Goal: Information Seeking & Learning: Learn about a topic

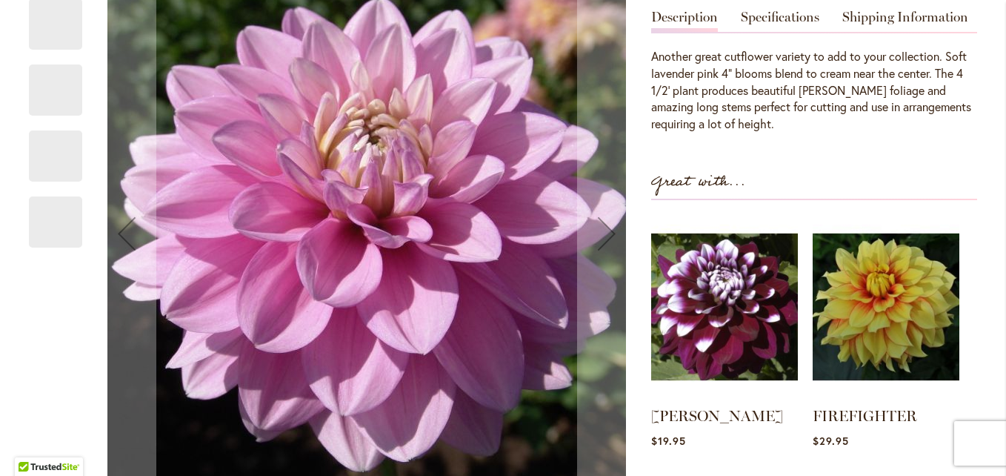
scroll to position [463, 0]
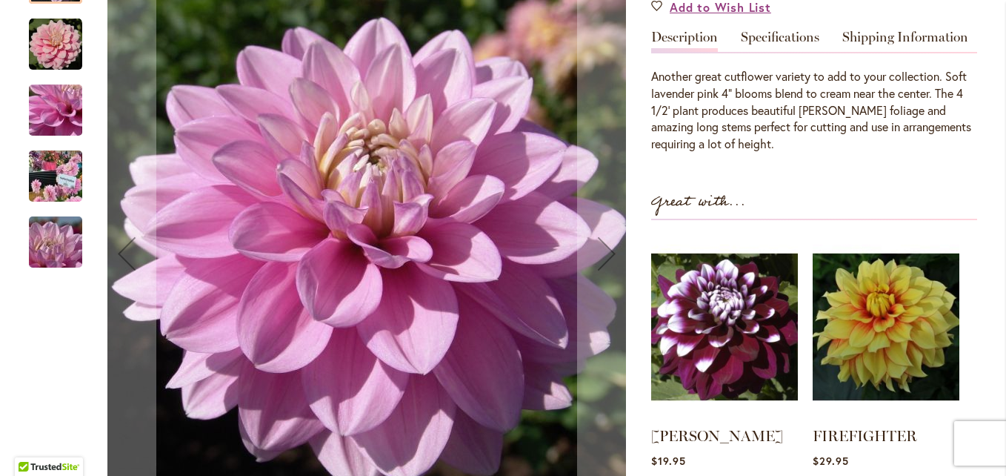
click at [45, 70] on img "HEATHER FEATHER" at bounding box center [55, 43] width 53 height 53
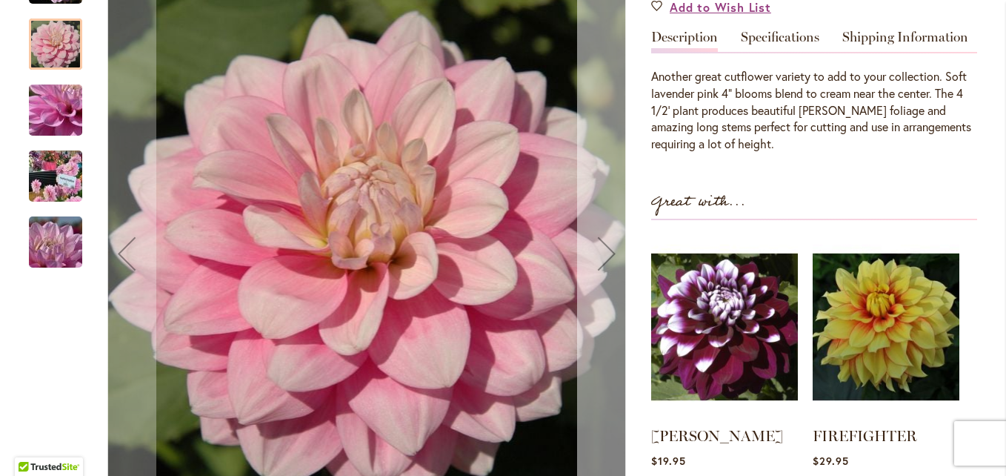
click at [590, 283] on div "Next" at bounding box center [606, 253] width 59 height 59
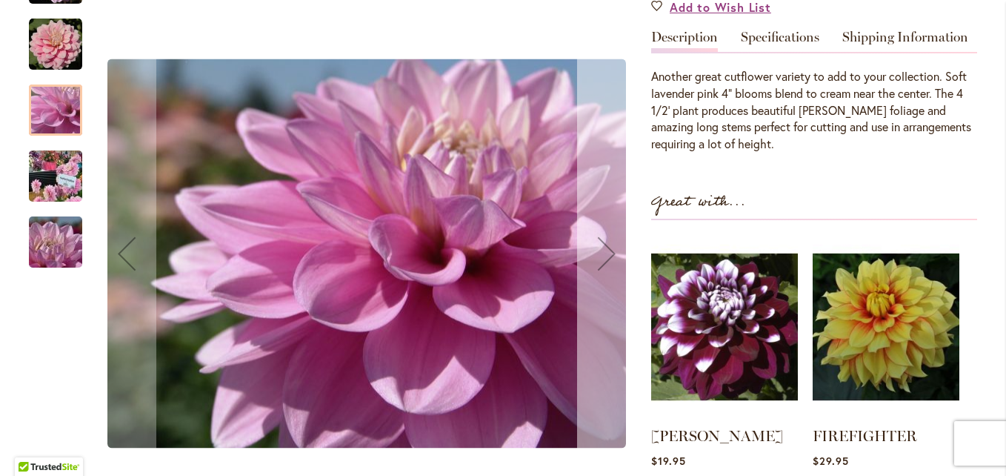
click at [597, 283] on div "Next" at bounding box center [606, 253] width 59 height 59
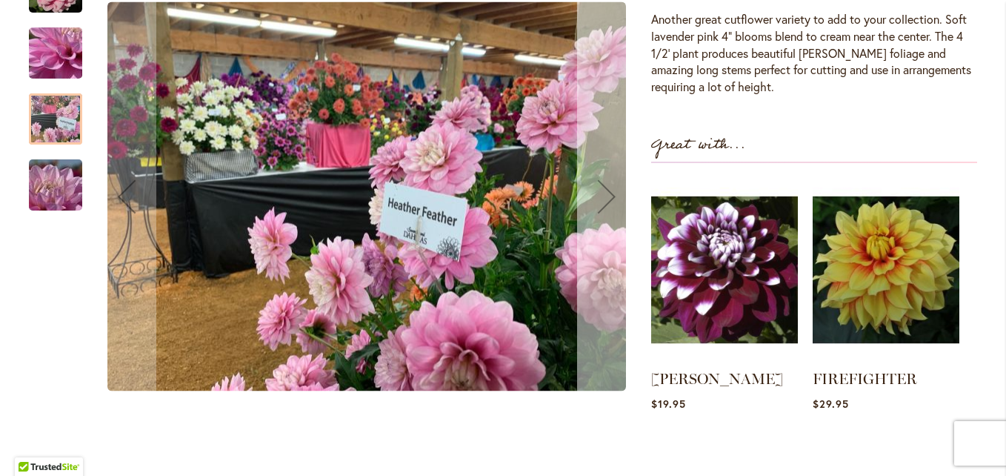
scroll to position [522, 0]
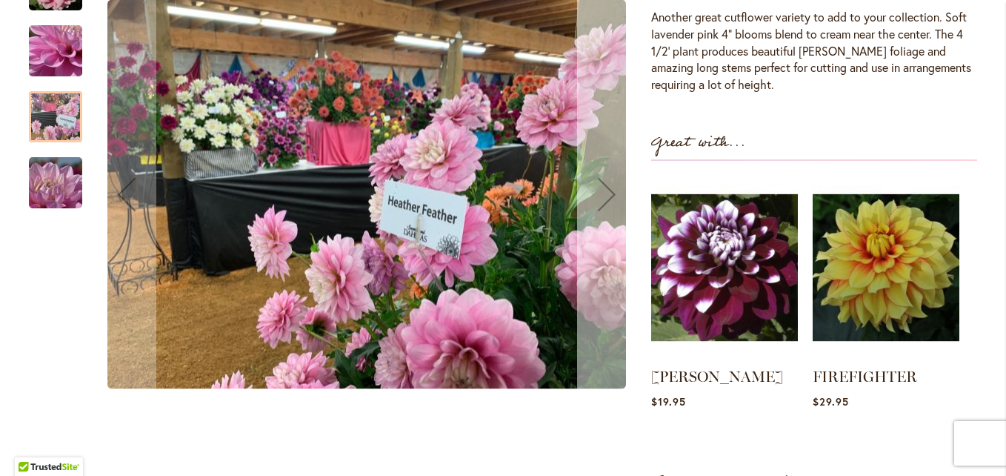
click at [605, 224] on div "Next" at bounding box center [606, 193] width 59 height 59
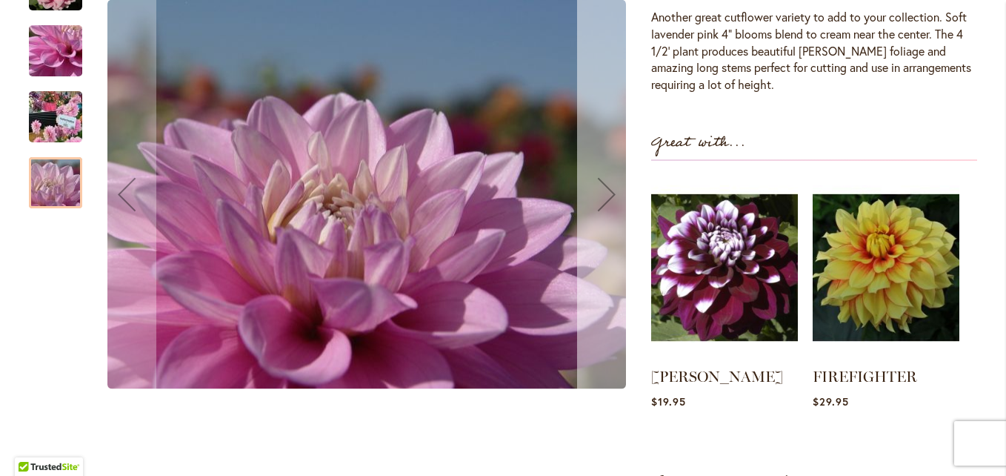
click at [605, 224] on div "Next" at bounding box center [606, 193] width 59 height 59
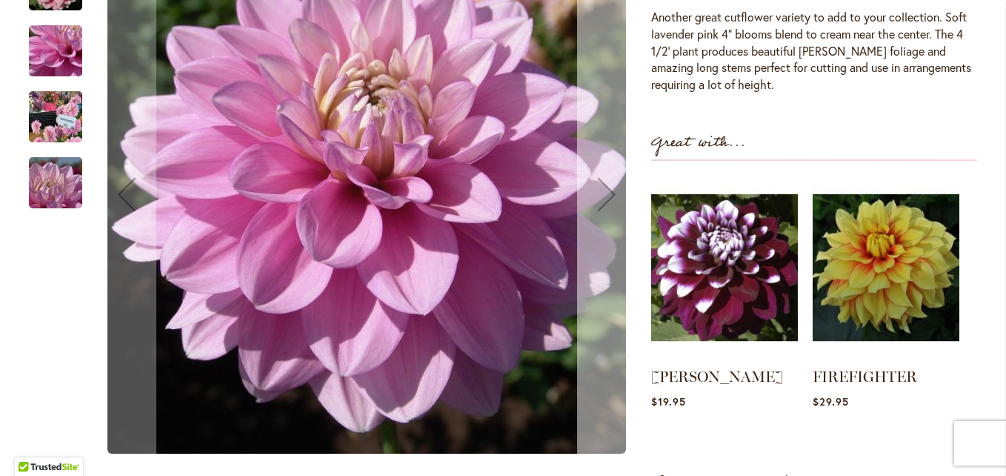
click at [605, 224] on div "Next" at bounding box center [606, 193] width 59 height 59
